Goal: Check status

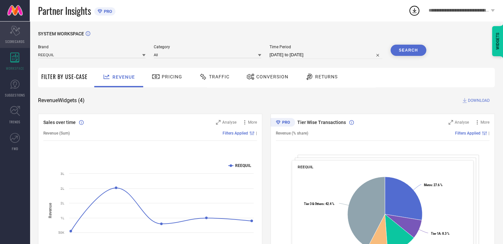
click at [16, 32] on icon "Scorecard" at bounding box center [15, 31] width 10 height 10
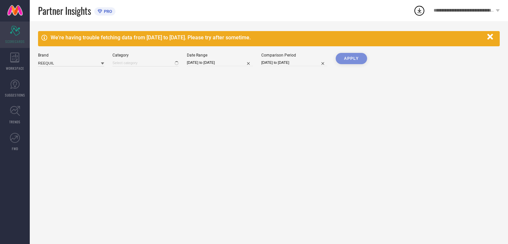
type input "All"
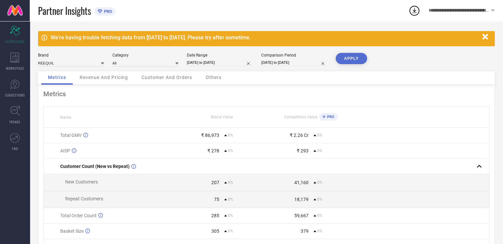
click at [231, 56] on div "Date Range" at bounding box center [220, 55] width 66 height 5
click at [233, 63] on input "24-08-2025 to 30-08-2025" at bounding box center [220, 62] width 66 height 7
select select "7"
select select "2025"
select select "8"
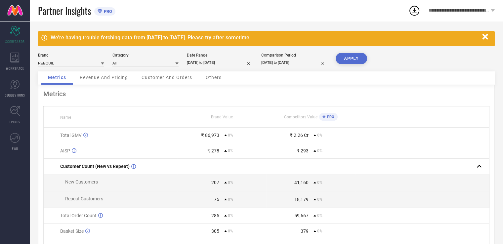
select select "2025"
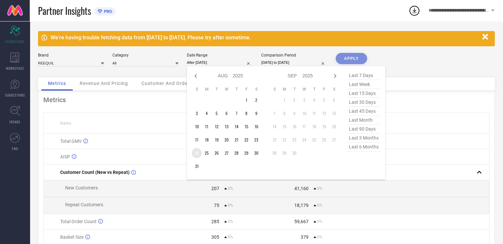
click at [196, 154] on td "24" at bounding box center [197, 153] width 10 height 10
type input "[DATE] to [DATE]"
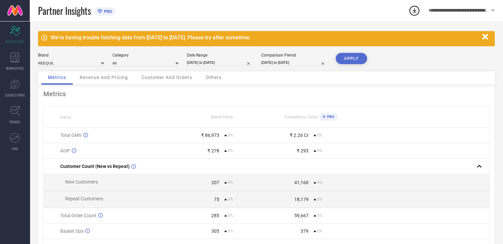
click at [356, 55] on button "APPLY" at bounding box center [351, 58] width 31 height 11
drag, startPoint x: 304, startPoint y: 62, endPoint x: 303, endPoint y: 65, distance: 4.0
click at [304, 62] on input "24-08-2025 to 30-08-2025" at bounding box center [294, 62] width 66 height 7
select select "7"
select select "2025"
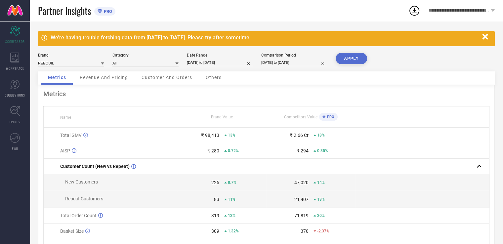
select select "8"
select select "2025"
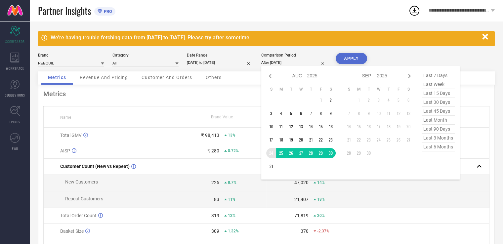
click at [271, 155] on td "24" at bounding box center [271, 153] width 10 height 10
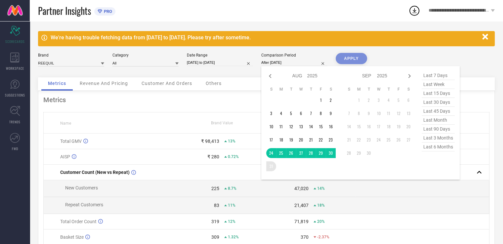
type input "[DATE] to [DATE]"
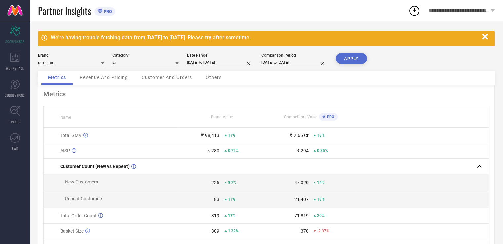
click at [348, 57] on button "APPLY" at bounding box center [351, 58] width 31 height 11
click at [211, 82] on div "Others" at bounding box center [213, 77] width 29 height 13
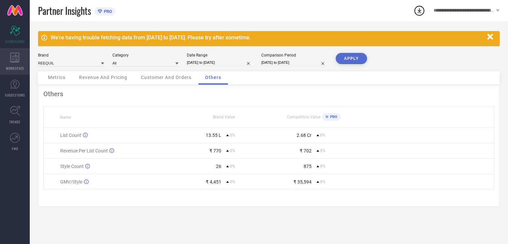
click at [14, 60] on icon at bounding box center [14, 58] width 9 height 10
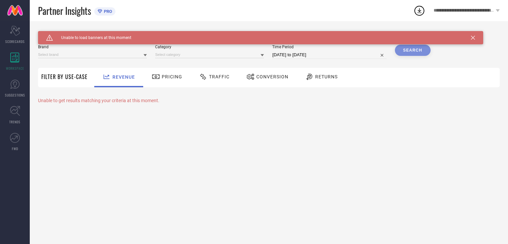
click at [263, 77] on span "Conversion" at bounding box center [272, 76] width 32 height 5
click at [473, 39] on icon at bounding box center [473, 38] width 4 height 4
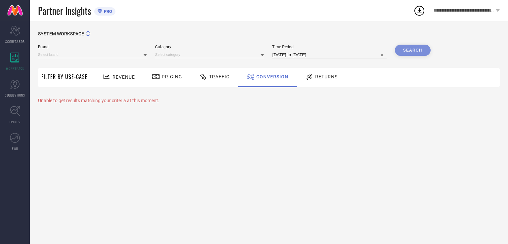
click at [334, 51] on input "[DATE] to [DATE]" at bounding box center [329, 55] width 114 height 8
select select "7"
select select "2025"
select select "8"
select select "2025"
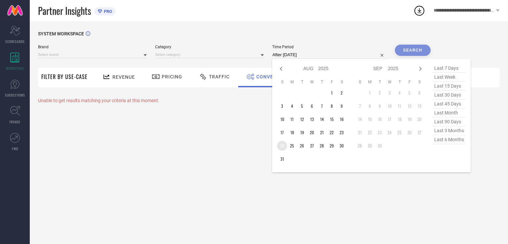
click at [286, 146] on td "24" at bounding box center [282, 146] width 10 height 10
type input "[DATE] to [DATE]"
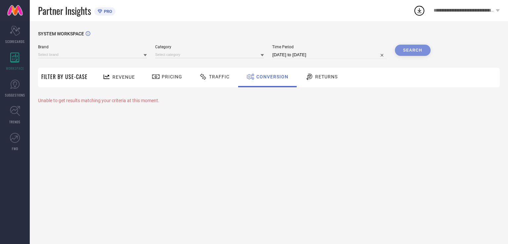
click at [410, 52] on div "Search" at bounding box center [413, 50] width 36 height 11
click at [420, 50] on div "Search" at bounding box center [413, 50] width 36 height 11
click at [408, 49] on div "Search" at bounding box center [413, 50] width 36 height 11
click at [328, 50] on div "Time Period 24-08-2025 to 31-08-2025" at bounding box center [329, 52] width 114 height 14
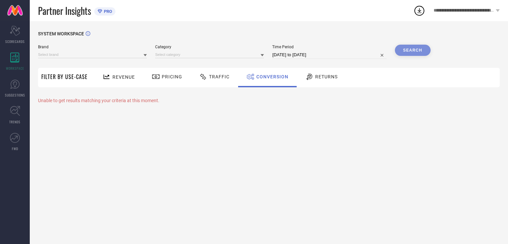
select select "7"
select select "2025"
select select "8"
select select "2025"
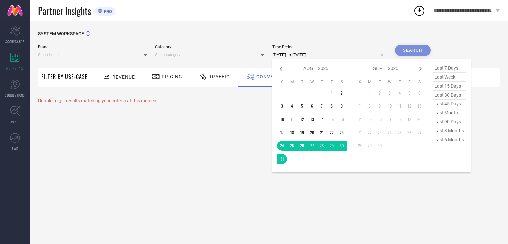
click at [330, 53] on input "[DATE] to [DATE]" at bounding box center [329, 55] width 114 height 8
click at [369, 33] on div "SYSTEM WORKSPACE" at bounding box center [269, 38] width 462 height 14
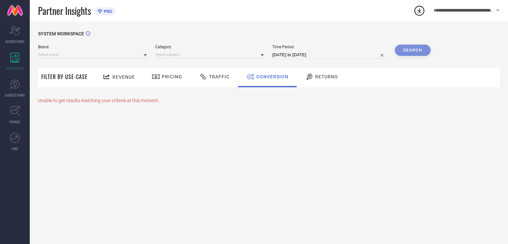
click at [414, 53] on div "Search" at bounding box center [413, 50] width 36 height 11
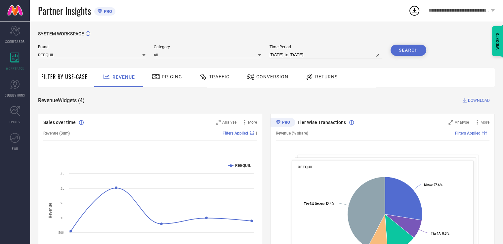
click at [265, 80] on div "Conversion" at bounding box center [267, 76] width 45 height 11
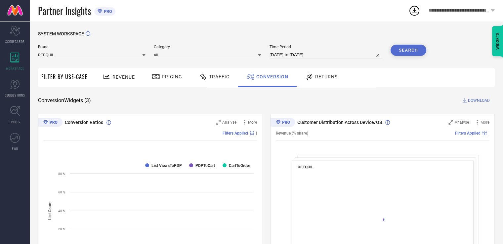
select select "7"
select select "2025"
select select "8"
select select "2025"
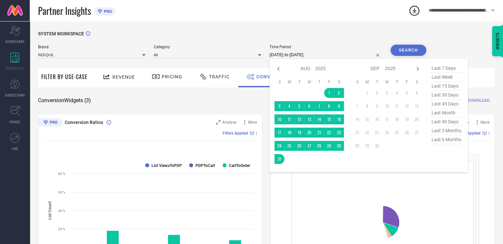
click at [324, 57] on input "[DATE] to [DATE]" at bounding box center [326, 55] width 113 height 8
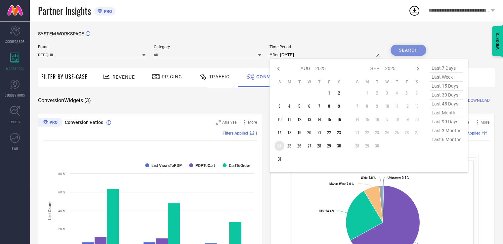
click at [281, 146] on td "24" at bounding box center [280, 146] width 10 height 10
type input "[DATE] to [DATE]"
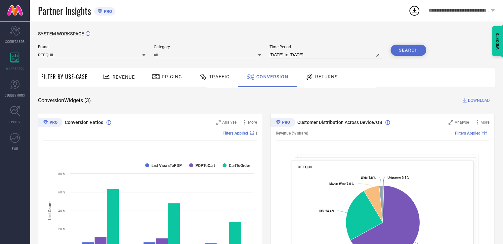
click at [404, 49] on button "Search" at bounding box center [409, 50] width 36 height 11
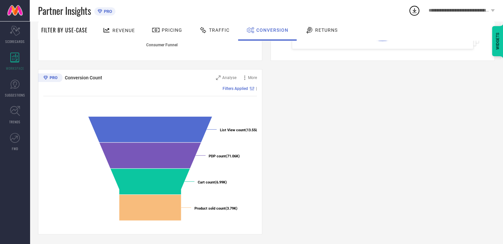
scroll to position [219, 0]
